Goal: Information Seeking & Learning: Learn about a topic

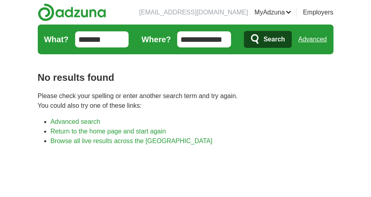
click at [119, 37] on input "*******" at bounding box center [102, 39] width 54 height 16
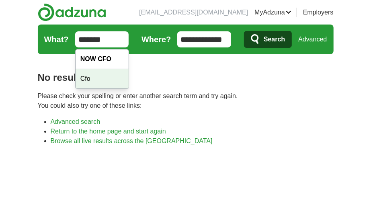
click at [89, 77] on div "Cfo" at bounding box center [102, 79] width 53 height 20
type input "***"
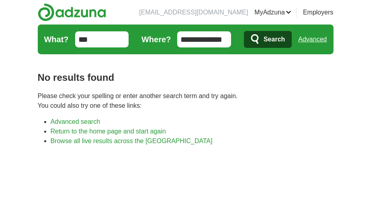
click at [269, 33] on span "Search" at bounding box center [274, 39] width 21 height 16
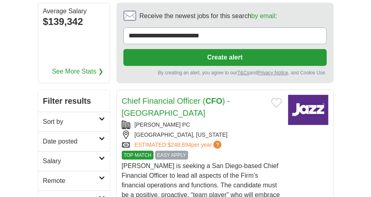
scroll to position [125, 0]
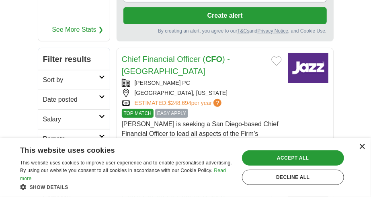
click at [363, 144] on div "×" at bounding box center [362, 147] width 6 height 6
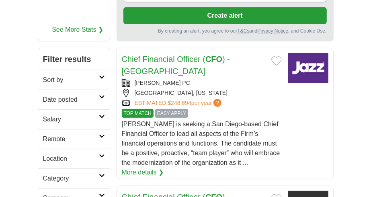
click at [174, 109] on span "EASY APPLY" at bounding box center [171, 113] width 33 height 9
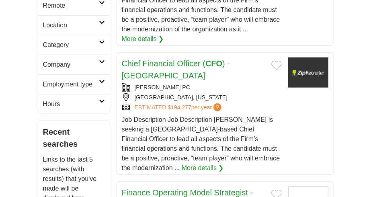
scroll to position [251, 0]
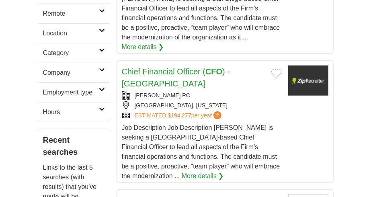
click at [182, 171] on link "More details ❯" at bounding box center [203, 176] width 42 height 10
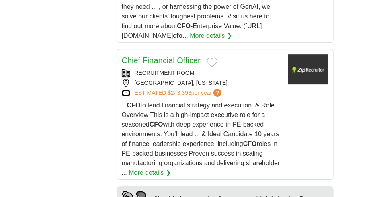
scroll to position [878, 0]
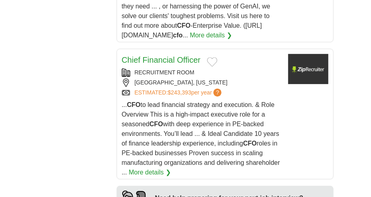
click at [152, 168] on link "More details ❯" at bounding box center [150, 173] width 42 height 10
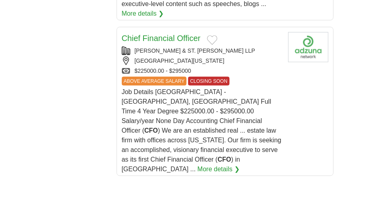
scroll to position [1463, 0]
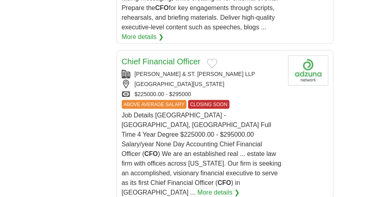
click at [240, 188] on link "More details ❯" at bounding box center [218, 193] width 42 height 10
click at [179, 57] on link "Chief Financial Officer" at bounding box center [161, 61] width 79 height 9
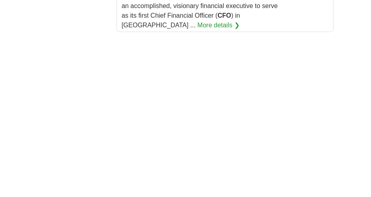
scroll to position [1672, 0]
